Goal: Contribute content

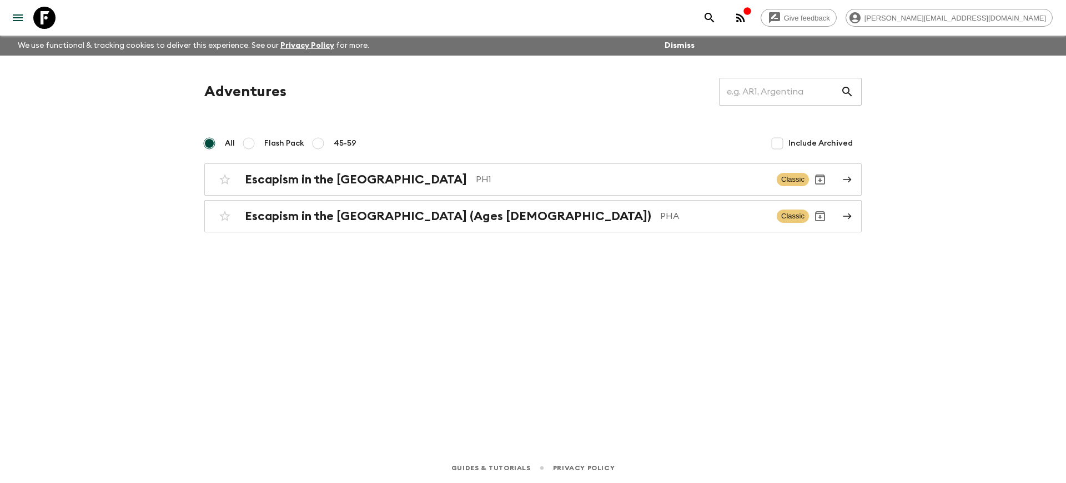
click at [44, 164] on div "Give feedback [PERSON_NAME][EMAIL_ADDRESS][DOMAIN_NAME] We use functional & tra…" at bounding box center [533, 241] width 1066 height 483
click at [420, 187] on div "Escapism in the [GEOGRAPHIC_DATA] PH1 Classic" at bounding box center [511, 179] width 595 height 22
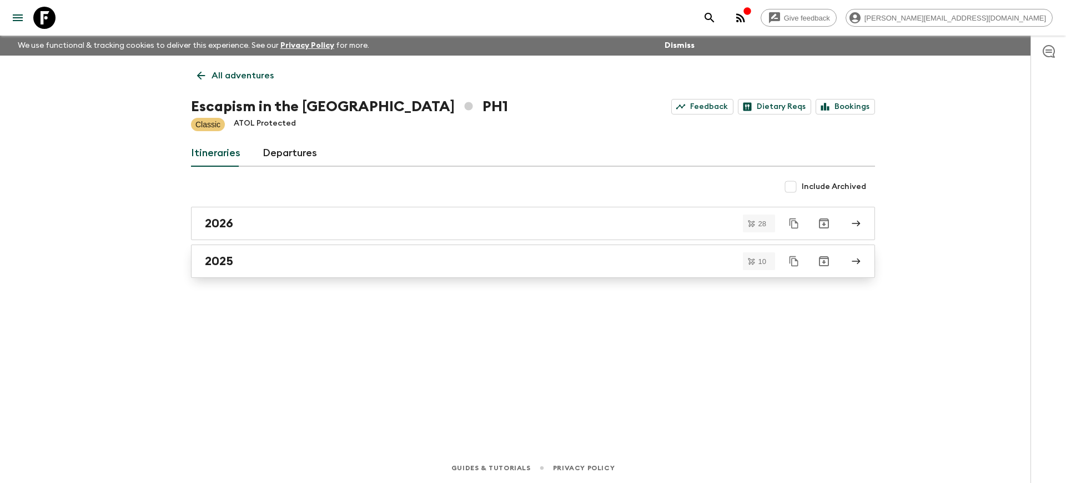
click at [422, 265] on div "2025" at bounding box center [522, 261] width 635 height 14
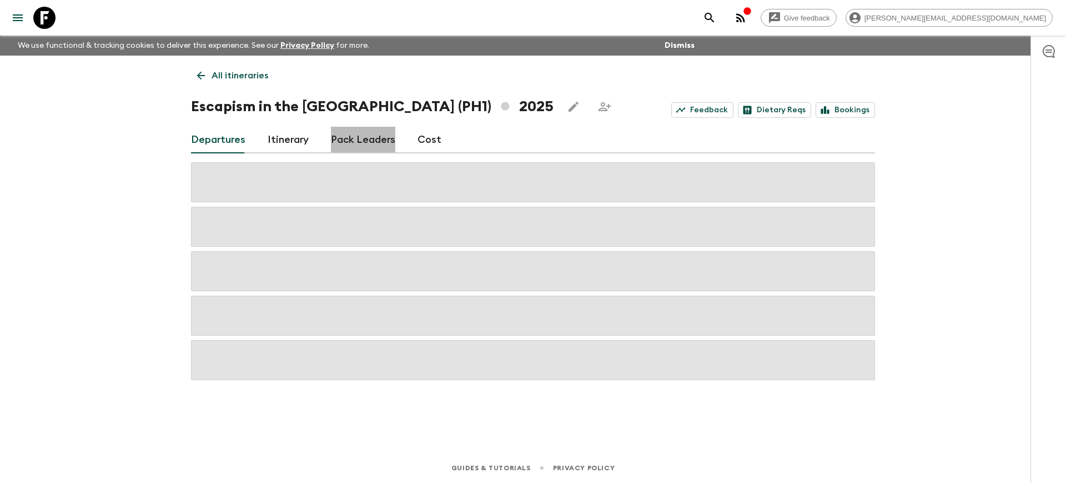
click at [376, 138] on link "Pack Leaders" at bounding box center [363, 140] width 64 height 27
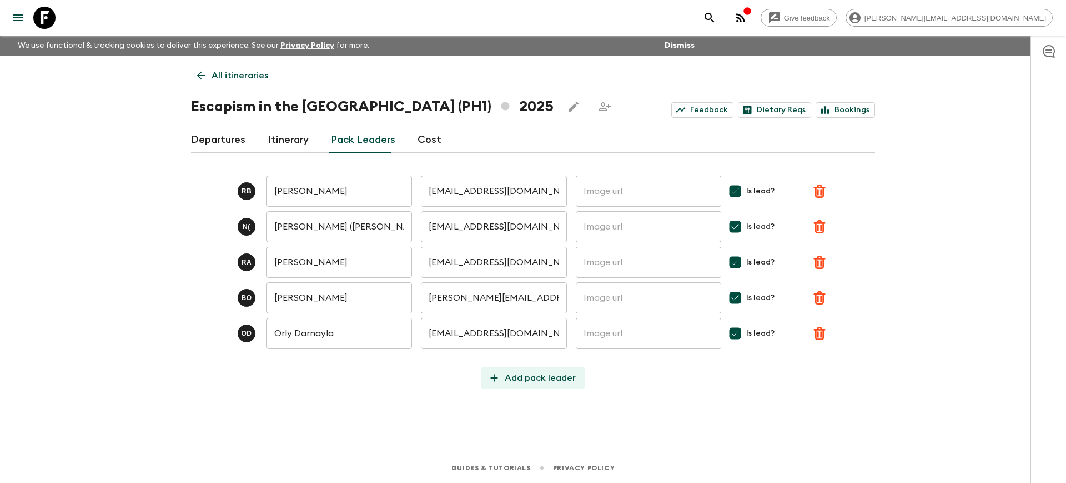
click at [549, 375] on p "Add pack leader" at bounding box center [540, 377] width 71 height 13
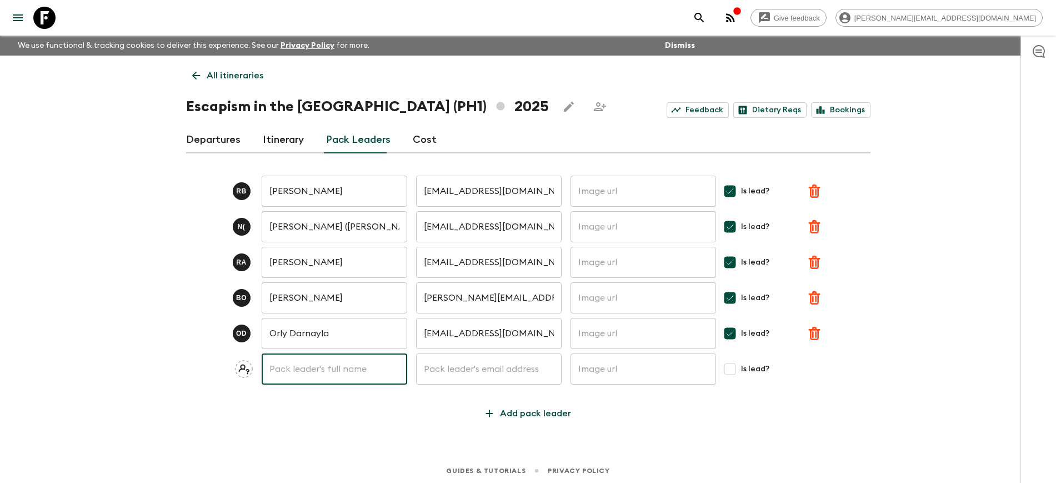
click at [382, 366] on input "text" at bounding box center [335, 368] width 146 height 31
type input "[PERSON_NAME]"
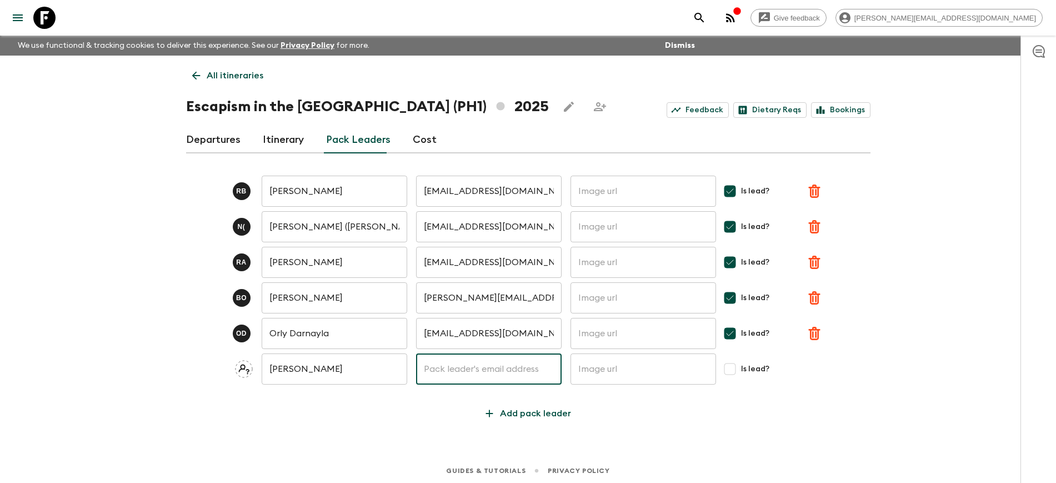
paste input "[PERSON_NAME][EMAIL_ADDRESS][DOMAIN_NAME]"
type input "[PERSON_NAME][EMAIL_ADDRESS][DOMAIN_NAME]"
click at [729, 371] on input "Is lead?" at bounding box center [730, 369] width 22 height 22
click at [733, 365] on input "Is lead?" at bounding box center [730, 369] width 22 height 22
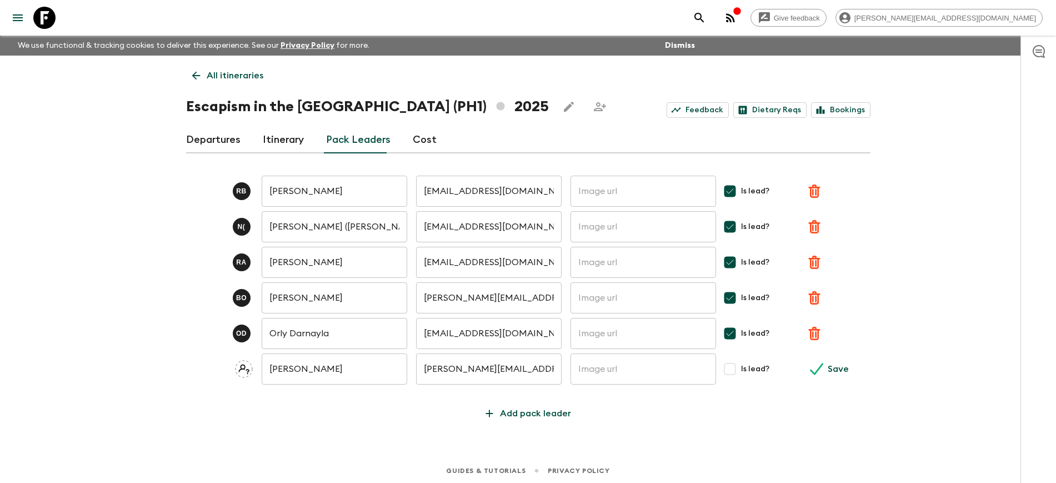
checkbox input "true"
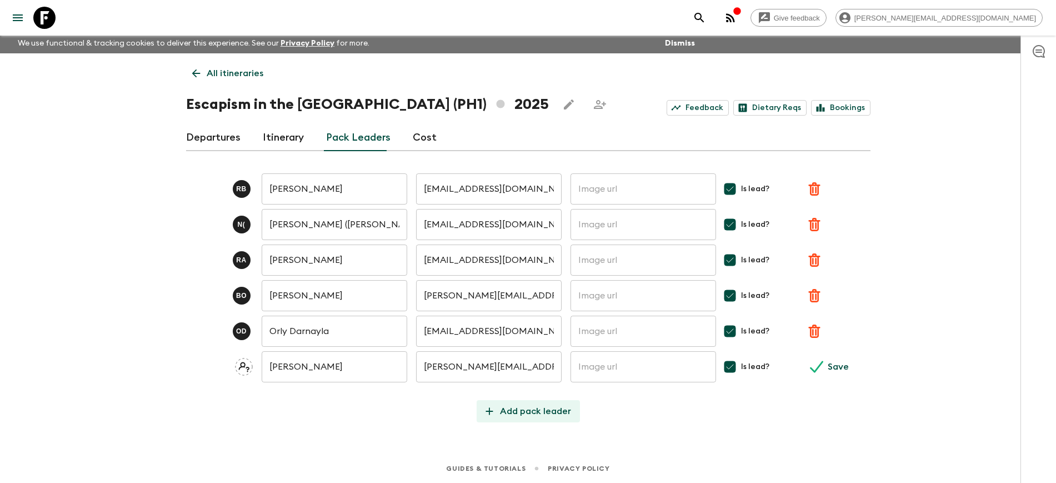
scroll to position [3, 0]
